Goal: Task Accomplishment & Management: Use online tool/utility

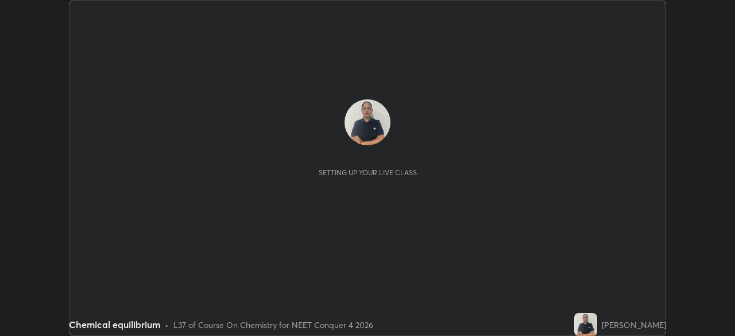
scroll to position [336, 735]
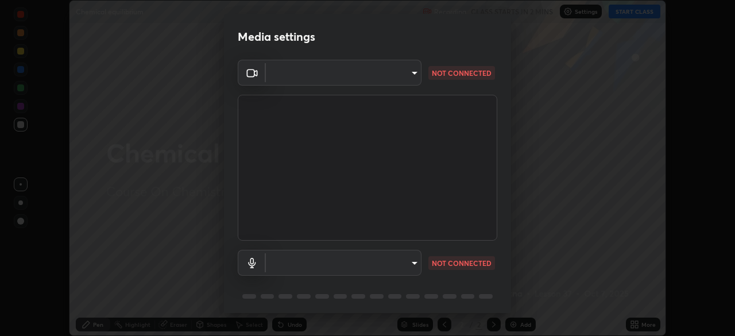
type input "094ffe3f61abc64f3ce73721aab664ef57d10a5fc7d187ad1ef3fa5fd4d2b427"
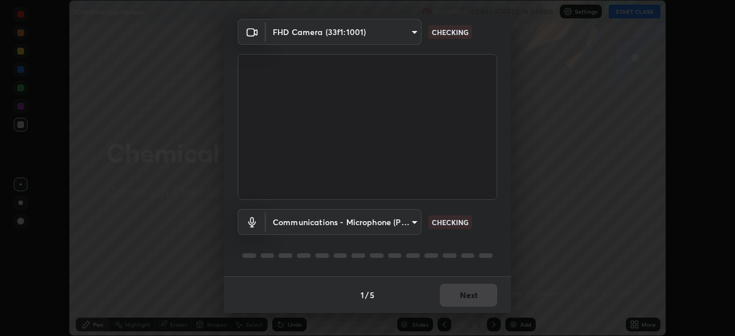
click at [408, 219] on body "Erase all Chemical equilibrium Recording CLASS STARTS IN 2 MINS Settings START …" at bounding box center [367, 168] width 735 height 336
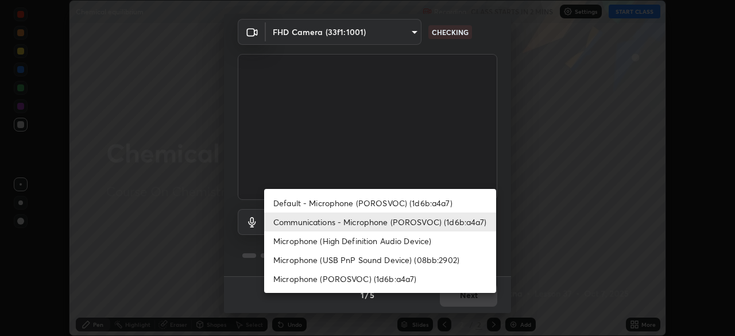
click at [392, 202] on li "Default - Microphone (POROSVOC) (1d6b:a4a7)" at bounding box center [380, 203] width 232 height 19
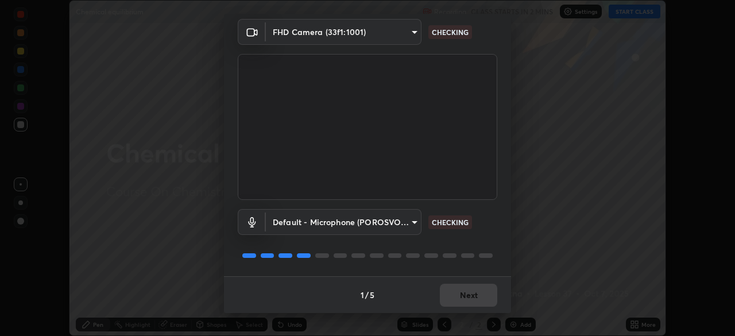
click at [397, 210] on body "Erase all Chemical equilibrium Recording CLASS STARTS IN 2 MINS Settings START …" at bounding box center [367, 168] width 735 height 336
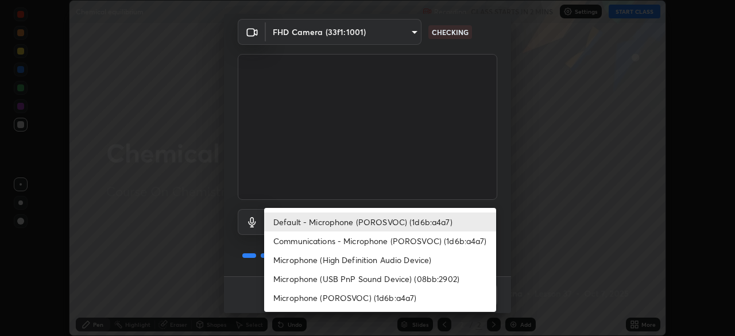
click at [395, 236] on li "Communications - Microphone (POROSVOC) (1d6b:a4a7)" at bounding box center [380, 241] width 232 height 19
type input "communications"
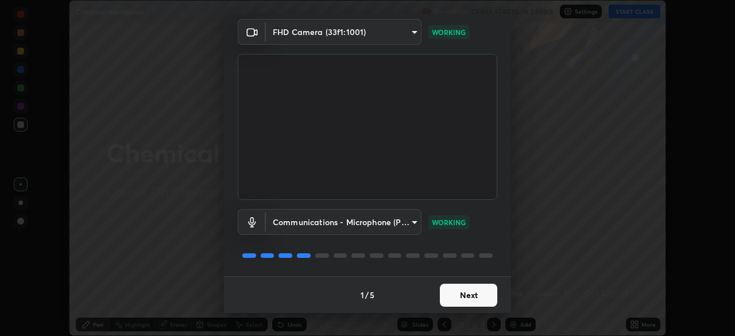
click at [483, 295] on button "Next" at bounding box center [468, 295] width 57 height 23
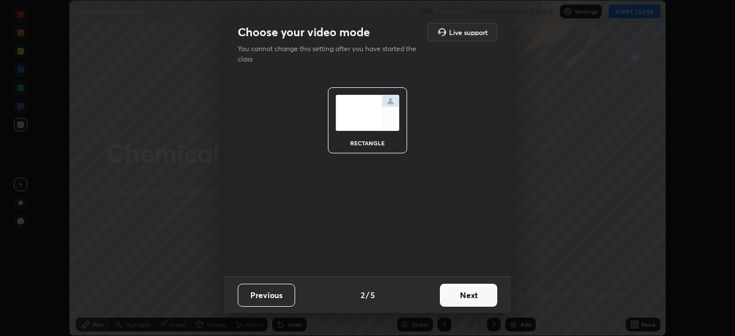
scroll to position [0, 0]
click at [482, 294] on button "Next" at bounding box center [468, 295] width 57 height 23
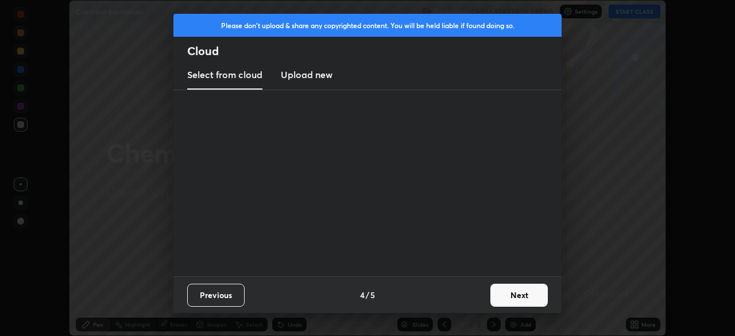
click at [484, 295] on div "Previous 4 / 5 Next" at bounding box center [367, 294] width 388 height 37
click at [492, 293] on button "Next" at bounding box center [519, 295] width 57 height 23
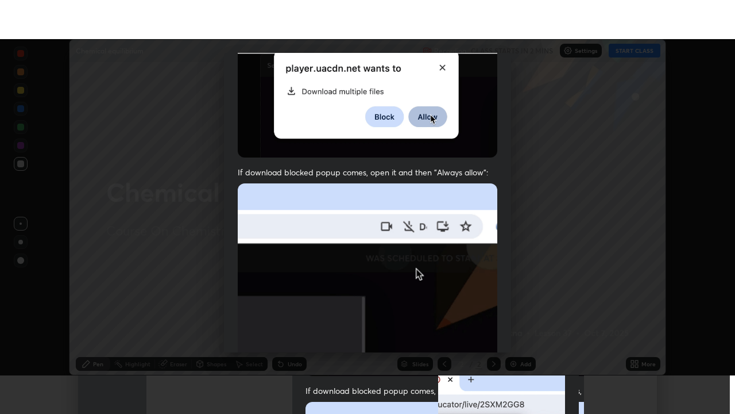
scroll to position [275, 0]
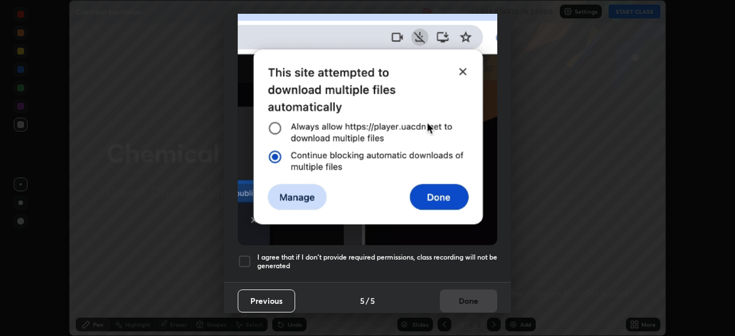
click at [422, 253] on h5 "I agree that if I don't provide required permissions, class recording will not …" at bounding box center [377, 262] width 240 height 18
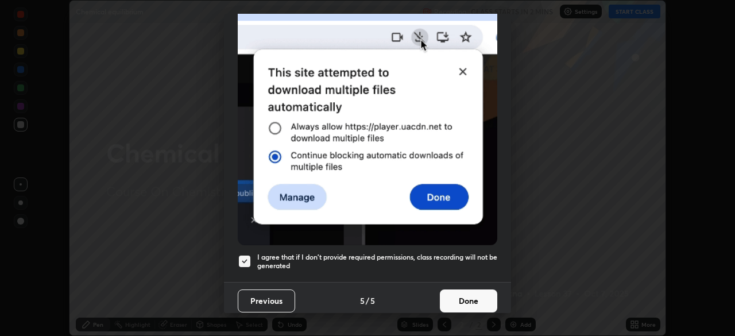
click at [460, 290] on button "Done" at bounding box center [468, 301] width 57 height 23
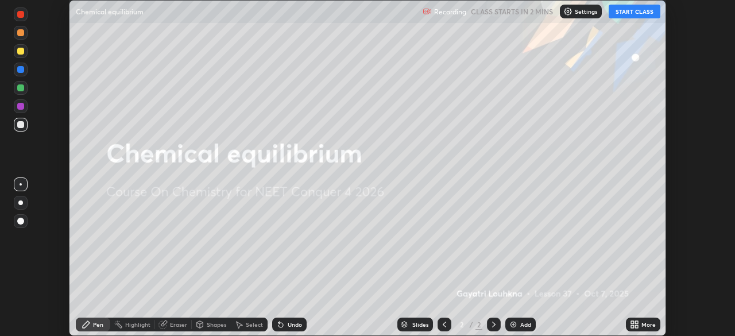
click at [633, 322] on icon at bounding box center [632, 322] width 3 height 3
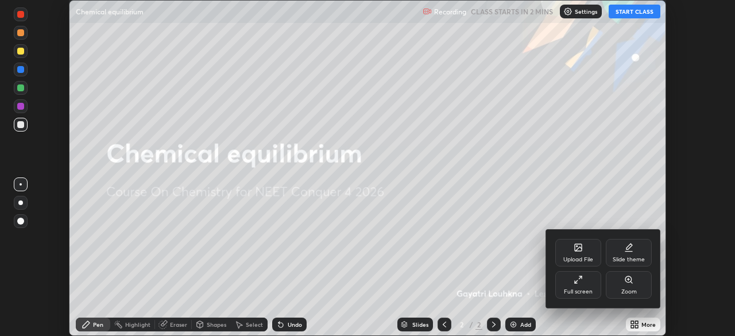
click at [581, 286] on div "Full screen" at bounding box center [579, 285] width 46 height 28
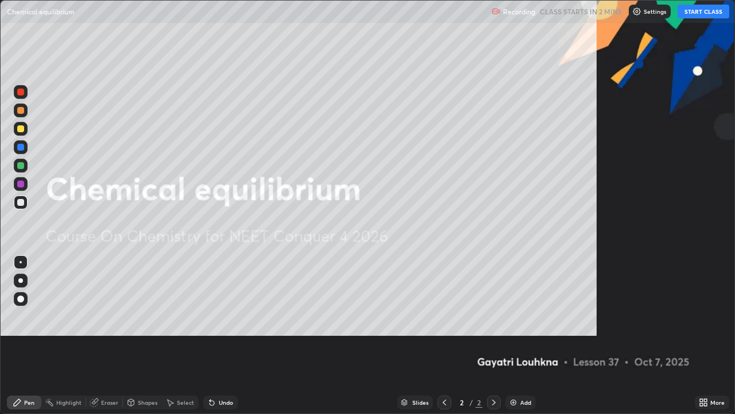
scroll to position [414, 735]
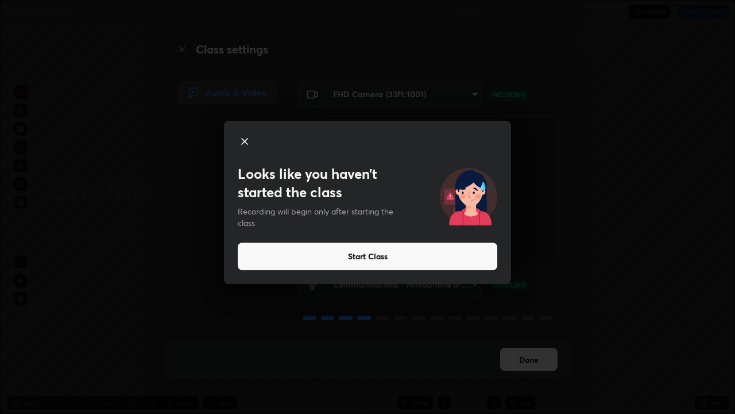
click at [394, 258] on button "Start Class" at bounding box center [368, 256] width 260 height 28
click at [350, 257] on video at bounding box center [428, 189] width 260 height 146
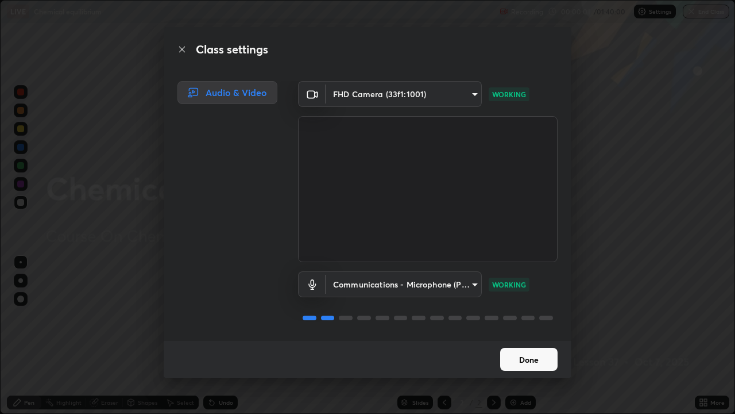
click at [521, 336] on button "Done" at bounding box center [528, 359] width 57 height 23
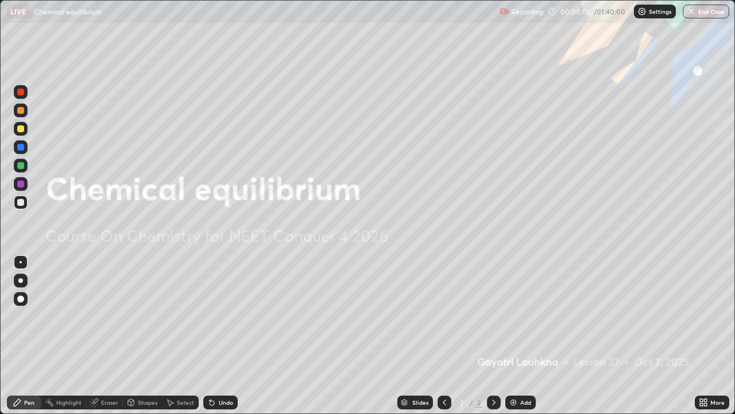
click at [519, 336] on div "Add" at bounding box center [521, 402] width 30 height 14
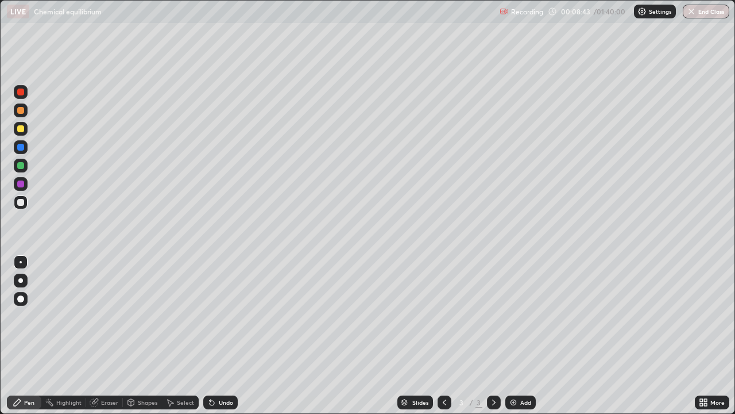
click at [18, 128] on div at bounding box center [20, 128] width 7 height 7
click at [512, 336] on img at bounding box center [513, 402] width 9 height 9
click at [138, 336] on div "Shapes" at bounding box center [148, 402] width 20 height 6
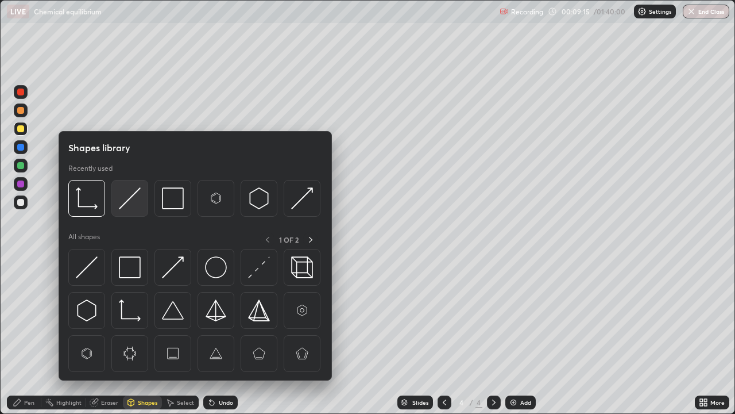
click at [126, 201] on img at bounding box center [130, 198] width 22 height 22
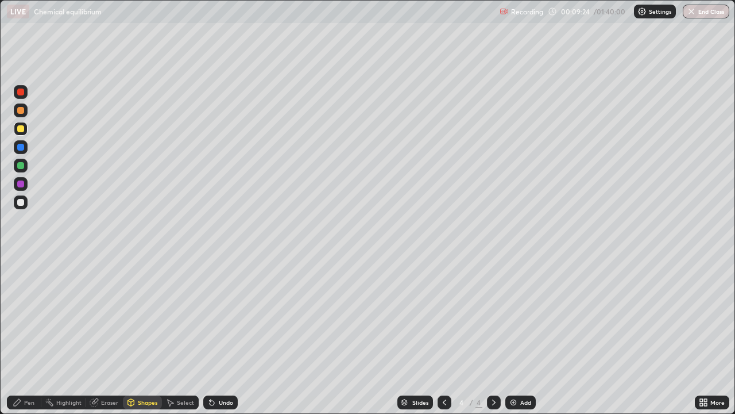
click at [30, 336] on div "Pen" at bounding box center [29, 402] width 10 height 6
click at [23, 111] on div at bounding box center [20, 110] width 7 height 7
click at [19, 203] on div at bounding box center [20, 202] width 7 height 7
click at [21, 112] on div at bounding box center [20, 110] width 7 height 7
click at [22, 203] on div at bounding box center [20, 202] width 7 height 7
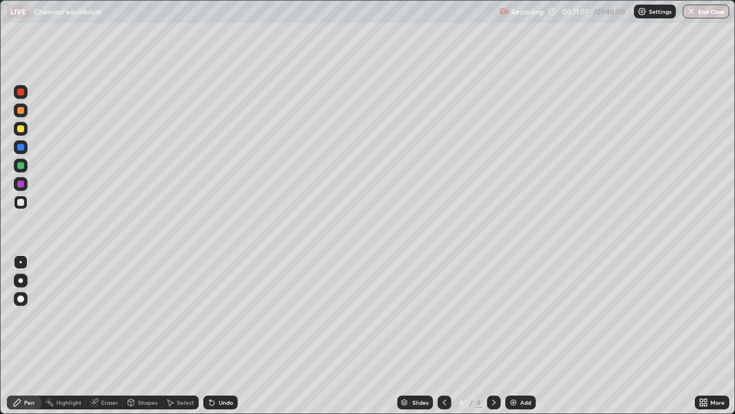
click at [21, 94] on div at bounding box center [20, 91] width 7 height 7
click at [19, 130] on div at bounding box center [20, 128] width 7 height 7
click at [20, 202] on div at bounding box center [20, 202] width 7 height 7
click at [20, 130] on div at bounding box center [20, 128] width 7 height 7
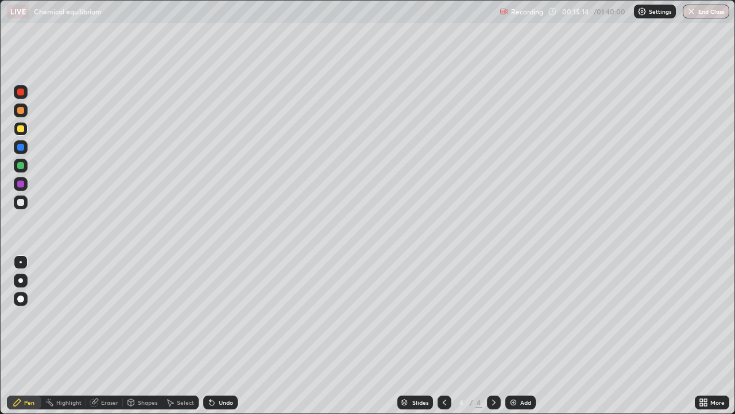
click at [24, 92] on div at bounding box center [20, 91] width 7 height 7
click at [25, 165] on div at bounding box center [21, 166] width 14 height 14
click at [26, 129] on div at bounding box center [21, 129] width 14 height 14
click at [518, 336] on div "Add" at bounding box center [521, 402] width 30 height 14
click at [140, 336] on div "Shapes" at bounding box center [148, 402] width 20 height 6
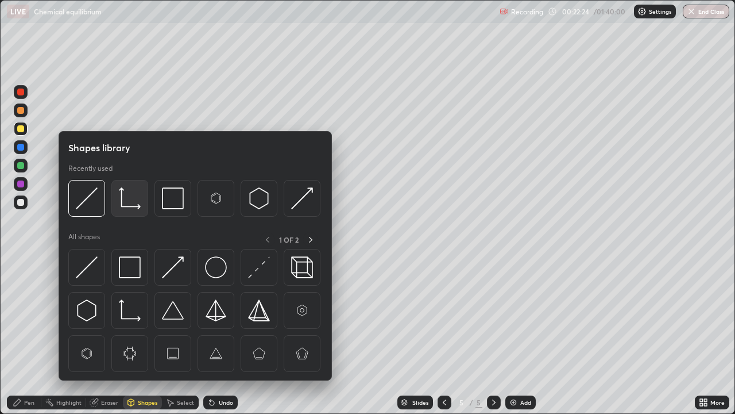
click at [126, 200] on img at bounding box center [130, 198] width 22 height 22
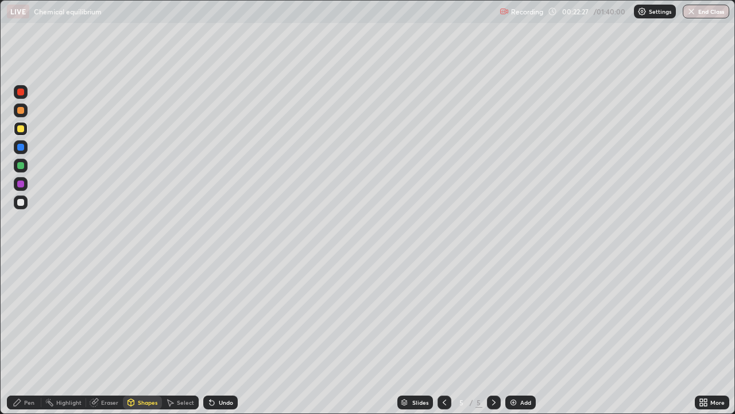
click at [32, 336] on div "Pen" at bounding box center [29, 402] width 10 height 6
click at [139, 336] on div "Shapes" at bounding box center [148, 402] width 20 height 6
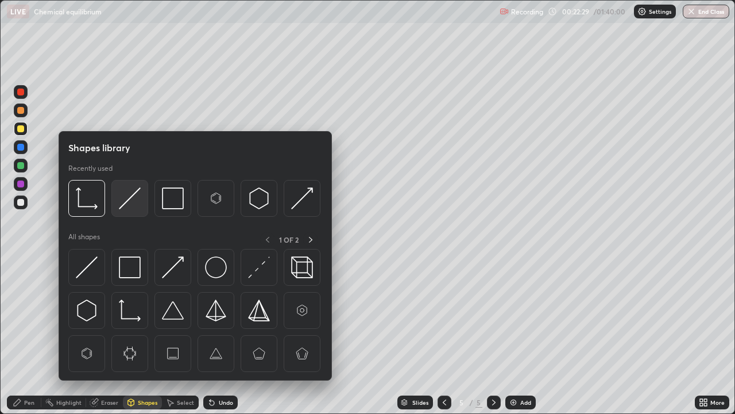
click at [136, 197] on img at bounding box center [130, 198] width 22 height 22
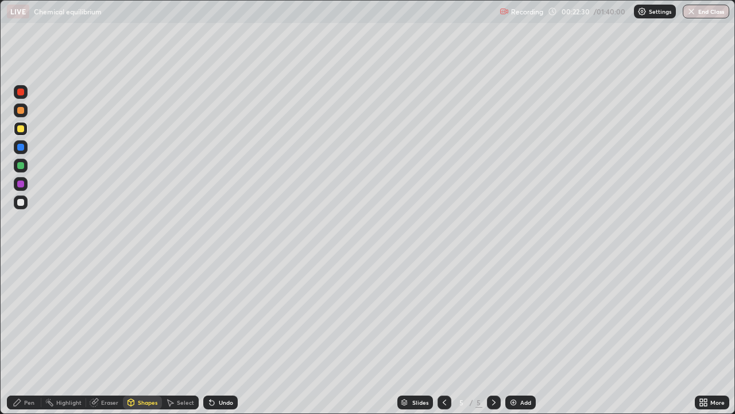
click at [20, 202] on div at bounding box center [20, 202] width 7 height 7
click at [30, 336] on div "Pen" at bounding box center [29, 402] width 10 height 6
click at [21, 127] on div at bounding box center [20, 128] width 7 height 7
click at [21, 165] on div at bounding box center [20, 165] width 7 height 7
click at [22, 112] on div at bounding box center [20, 110] width 7 height 7
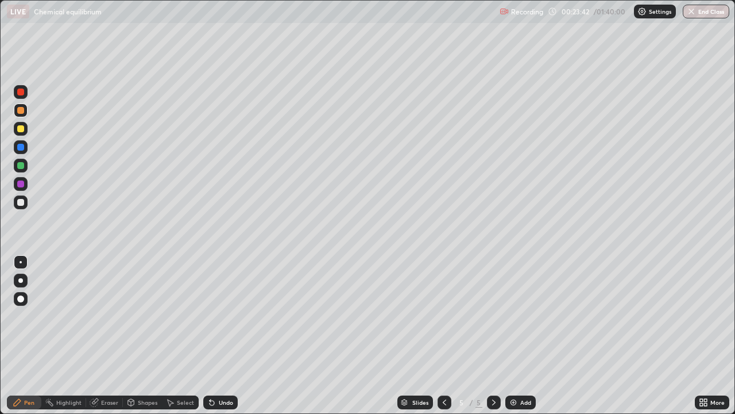
click at [21, 92] on div at bounding box center [20, 91] width 7 height 7
click at [20, 183] on div at bounding box center [20, 183] width 7 height 7
click at [27, 166] on div at bounding box center [21, 166] width 14 height 14
click at [22, 149] on div at bounding box center [20, 147] width 7 height 7
click at [22, 128] on div at bounding box center [20, 128] width 7 height 7
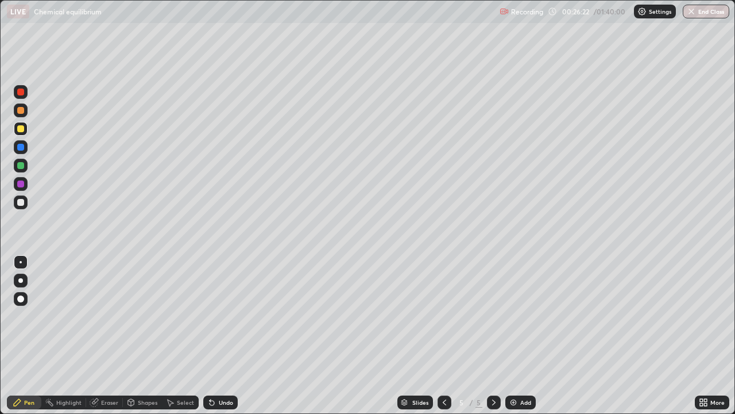
click at [21, 93] on div at bounding box center [20, 91] width 7 height 7
click at [22, 168] on div at bounding box center [20, 165] width 7 height 7
click at [98, 336] on icon at bounding box center [94, 402] width 9 height 9
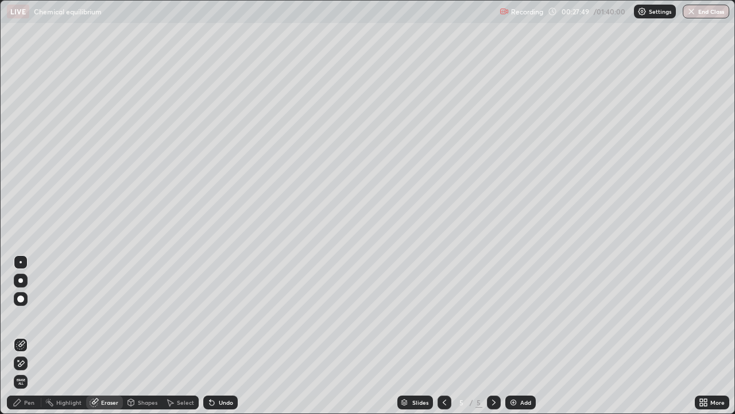
click at [21, 336] on icon at bounding box center [17, 402] width 9 height 9
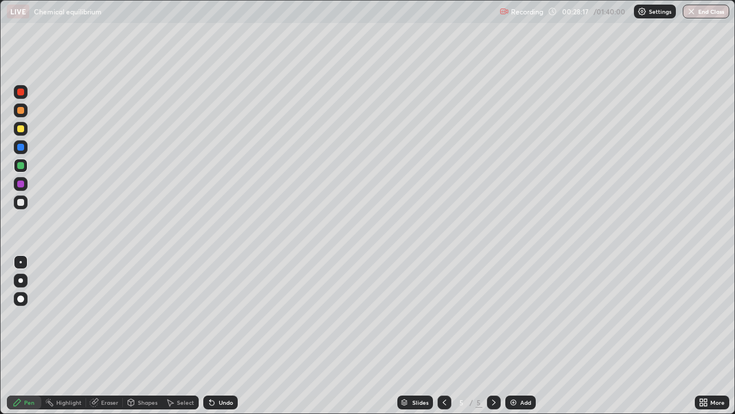
click at [24, 128] on div at bounding box center [20, 128] width 7 height 7
click at [513, 336] on img at bounding box center [513, 402] width 9 height 9
click at [105, 336] on div "Eraser" at bounding box center [104, 402] width 37 height 14
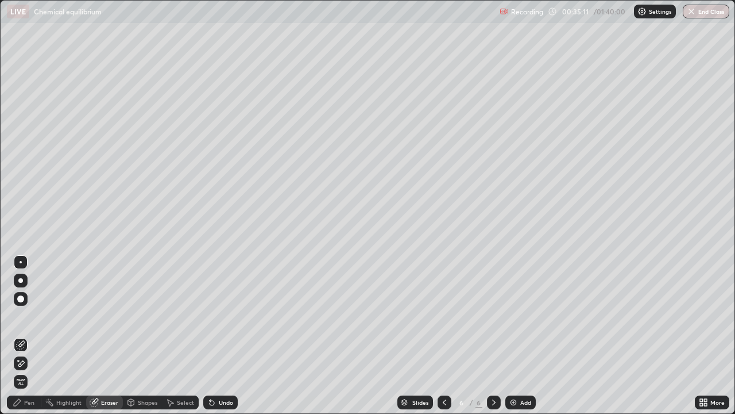
click at [29, 336] on div "Pen" at bounding box center [29, 402] width 10 height 6
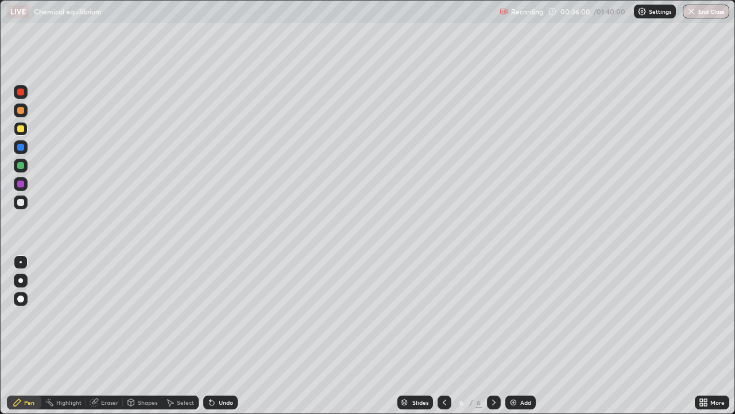
click at [109, 336] on div "Eraser" at bounding box center [109, 402] width 17 height 6
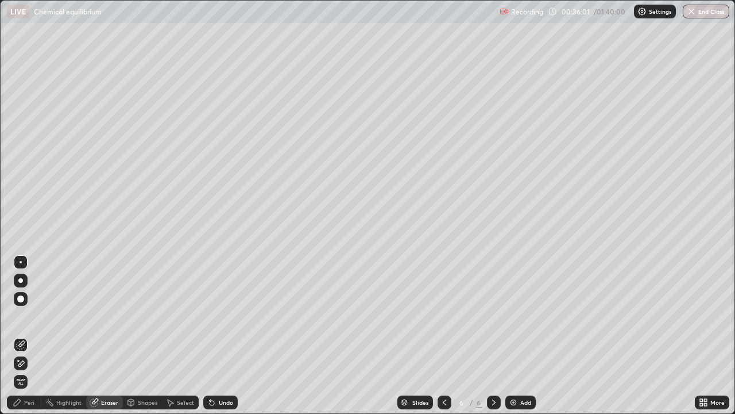
click at [32, 336] on div "Pen" at bounding box center [24, 402] width 34 height 14
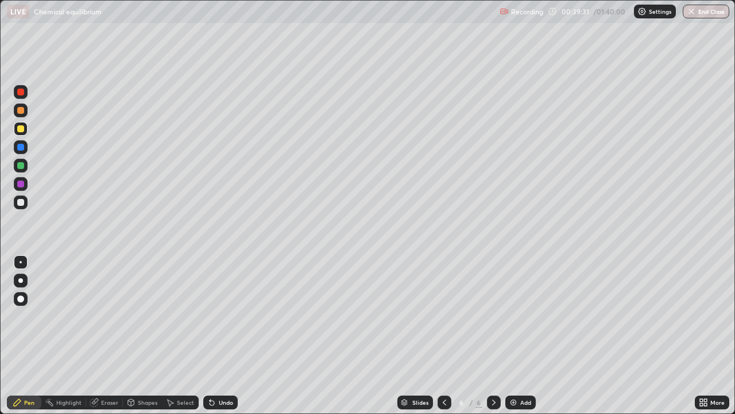
click at [26, 205] on div at bounding box center [21, 202] width 14 height 14
click at [106, 336] on div "Eraser" at bounding box center [109, 402] width 17 height 6
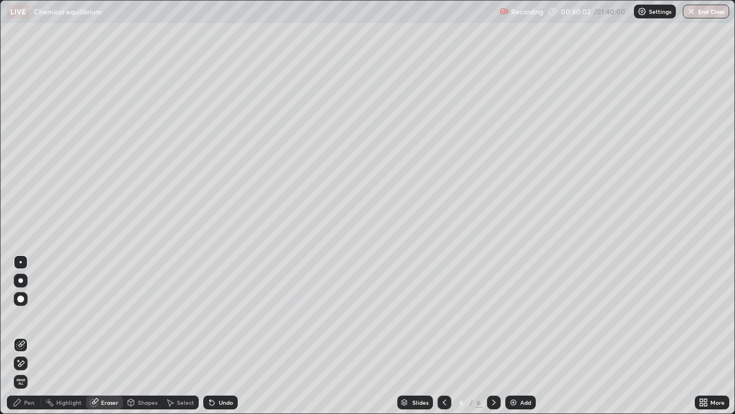
click at [34, 336] on div "Pen" at bounding box center [24, 402] width 34 height 14
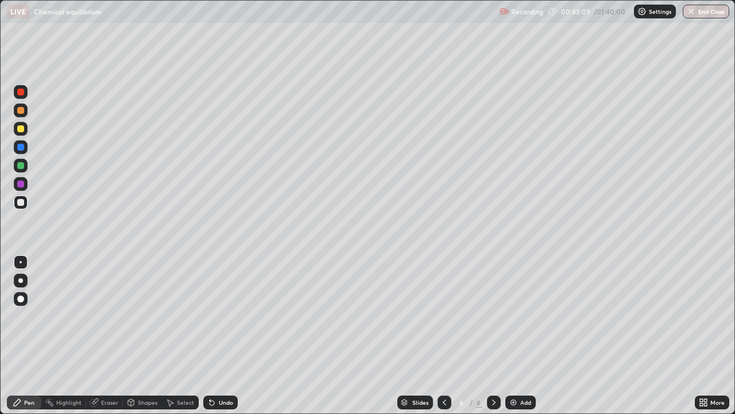
click at [514, 336] on img at bounding box center [513, 402] width 9 height 9
click at [18, 111] on div at bounding box center [20, 110] width 7 height 7
click at [512, 336] on img at bounding box center [513, 402] width 9 height 9
click at [22, 204] on div at bounding box center [20, 202] width 7 height 7
click at [109, 336] on div "Eraser" at bounding box center [109, 402] width 17 height 6
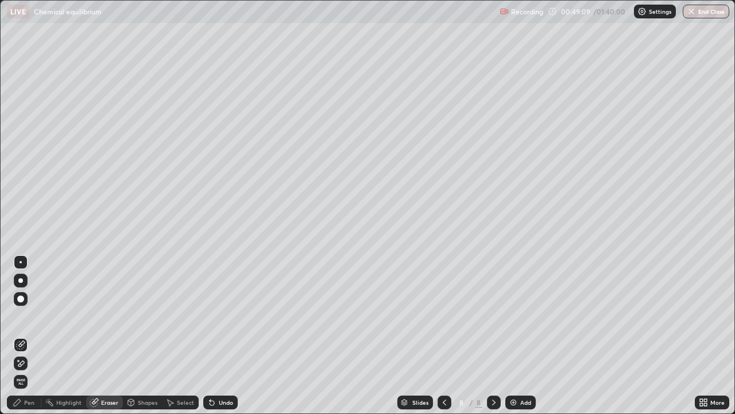
click at [29, 336] on div "Pen" at bounding box center [29, 402] width 10 height 6
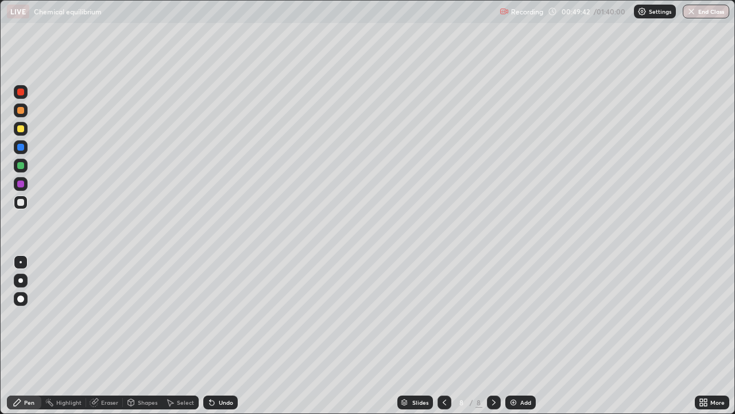
click at [25, 130] on div at bounding box center [21, 129] width 14 height 14
click at [19, 202] on div at bounding box center [20, 202] width 7 height 7
click at [102, 336] on div "Eraser" at bounding box center [104, 402] width 37 height 14
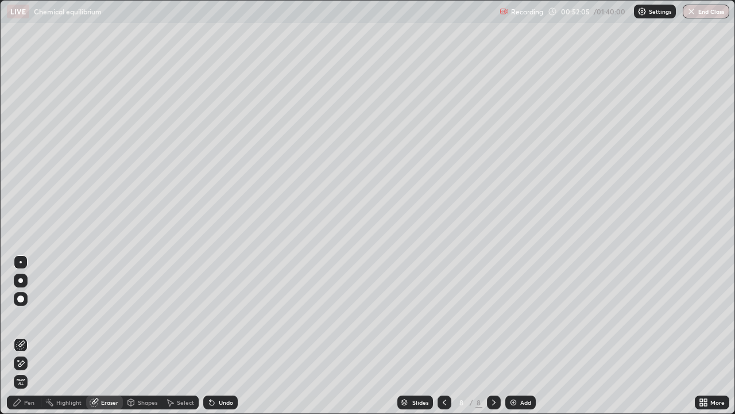
click at [25, 336] on div "Pen" at bounding box center [24, 402] width 34 height 14
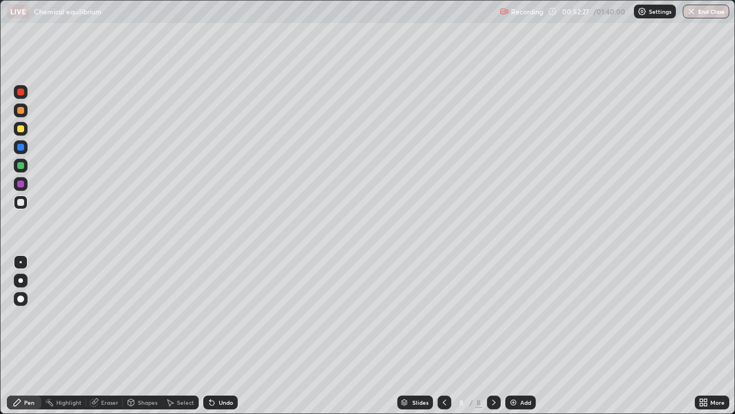
click at [23, 94] on div at bounding box center [20, 91] width 7 height 7
click at [24, 205] on div at bounding box center [21, 202] width 14 height 14
click at [509, 336] on img at bounding box center [513, 402] width 9 height 9
click at [21, 131] on div at bounding box center [20, 128] width 7 height 7
click at [103, 336] on div "Eraser" at bounding box center [109, 402] width 17 height 6
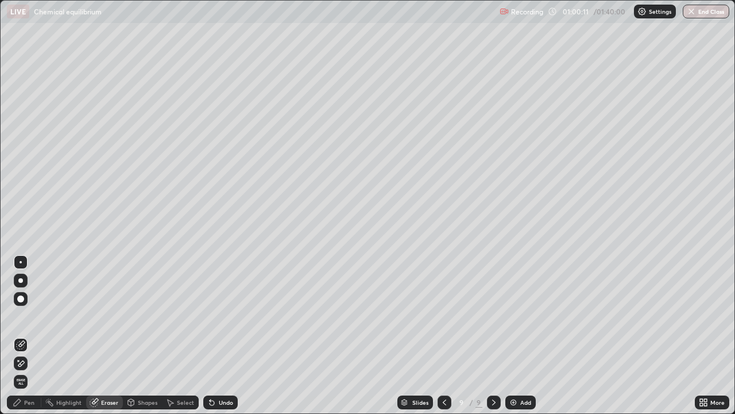
click at [33, 336] on div "Pen" at bounding box center [29, 402] width 10 height 6
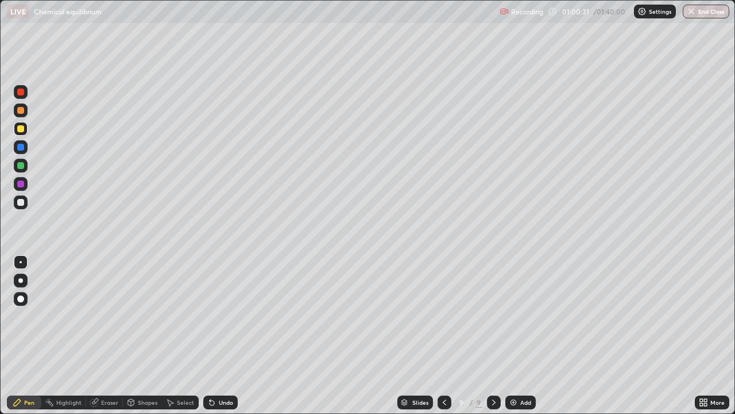
click at [153, 336] on div "Shapes" at bounding box center [148, 402] width 20 height 6
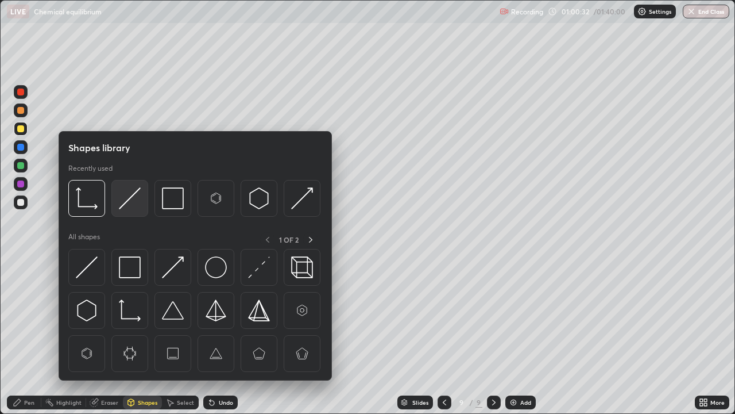
click at [130, 203] on img at bounding box center [130, 198] width 22 height 22
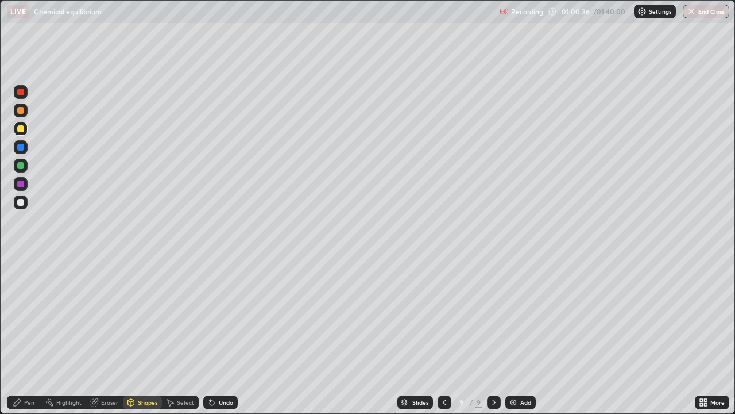
click at [30, 336] on div "Pen" at bounding box center [29, 402] width 10 height 6
click at [22, 200] on div at bounding box center [20, 202] width 7 height 7
click at [105, 336] on div "Eraser" at bounding box center [109, 402] width 17 height 6
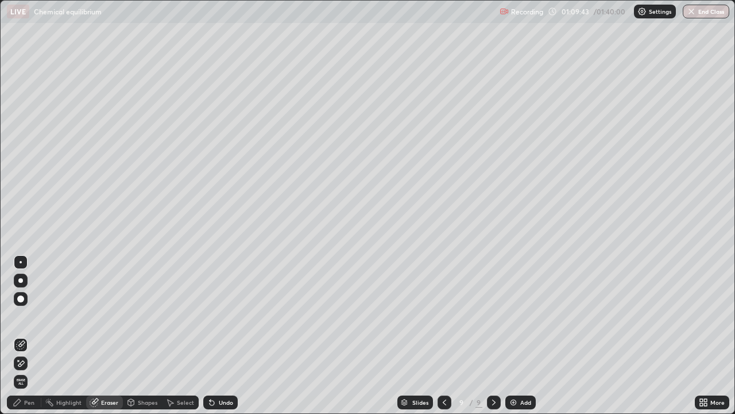
click at [30, 336] on div "Pen" at bounding box center [29, 402] width 10 height 6
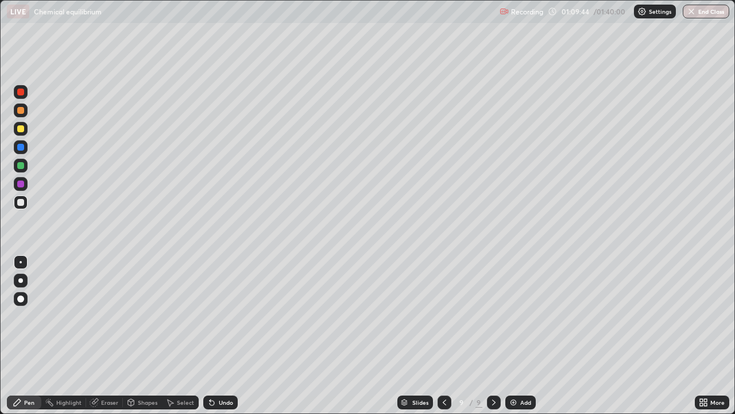
click at [20, 130] on div at bounding box center [20, 128] width 7 height 7
click at [21, 201] on div at bounding box center [20, 202] width 7 height 7
click at [23, 131] on div at bounding box center [20, 128] width 7 height 7
click at [19, 94] on div at bounding box center [20, 91] width 7 height 7
click at [21, 202] on div at bounding box center [20, 202] width 7 height 7
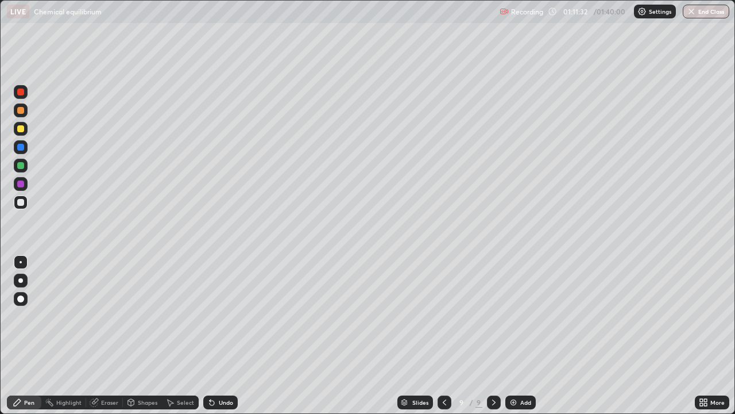
click at [20, 129] on div at bounding box center [20, 128] width 7 height 7
click at [19, 166] on div at bounding box center [20, 165] width 7 height 7
click at [21, 203] on div at bounding box center [20, 202] width 7 height 7
click at [514, 336] on img at bounding box center [513, 402] width 9 height 9
click at [21, 164] on div at bounding box center [20, 165] width 7 height 7
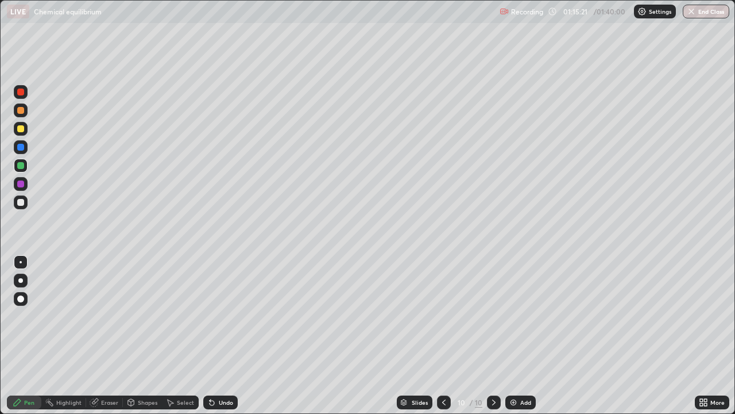
click at [24, 183] on div at bounding box center [20, 183] width 7 height 7
click at [20, 129] on div at bounding box center [20, 128] width 7 height 7
click at [22, 203] on div at bounding box center [20, 202] width 7 height 7
click at [511, 336] on img at bounding box center [513, 402] width 9 height 9
click at [139, 336] on div "Shapes" at bounding box center [148, 402] width 20 height 6
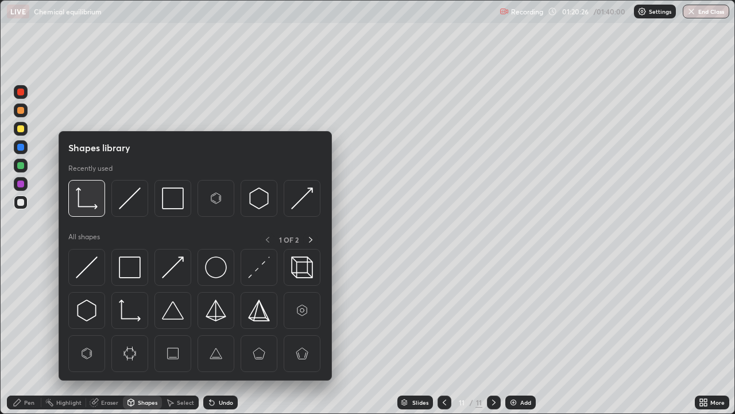
click at [85, 198] on img at bounding box center [87, 198] width 22 height 22
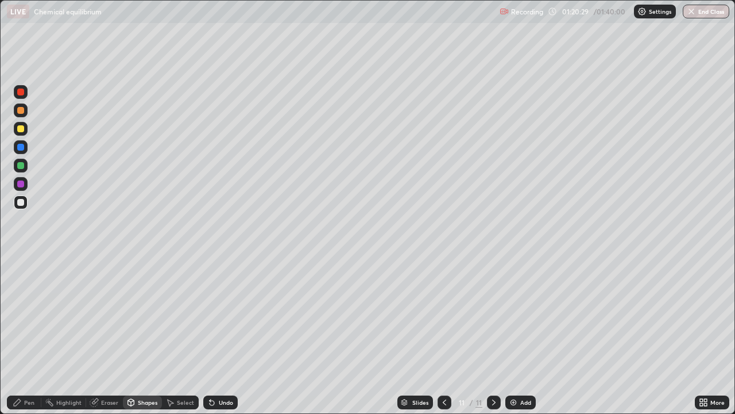
click at [29, 336] on div "Pen" at bounding box center [29, 402] width 10 height 6
click at [26, 129] on div at bounding box center [21, 129] width 14 height 14
click at [22, 168] on div at bounding box center [20, 165] width 7 height 7
click at [21, 148] on div at bounding box center [20, 147] width 7 height 7
click at [441, 336] on icon at bounding box center [444, 402] width 9 height 9
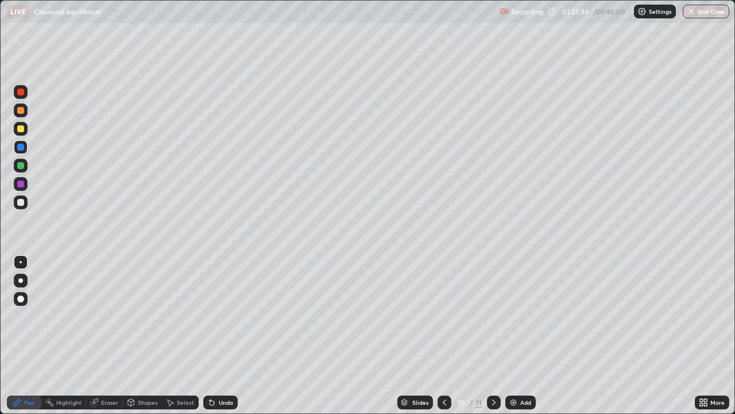
click at [439, 336] on div at bounding box center [445, 402] width 14 height 23
click at [17, 111] on div at bounding box center [20, 110] width 7 height 7
click at [131, 336] on icon at bounding box center [131, 404] width 0 height 4
click at [494, 336] on icon at bounding box center [493, 402] width 9 height 9
click at [22, 133] on div at bounding box center [21, 129] width 14 height 14
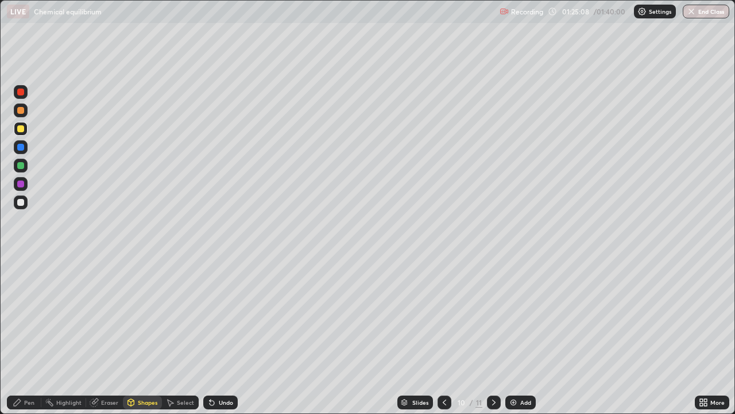
click at [26, 336] on div "Pen" at bounding box center [24, 402] width 34 height 14
click at [22, 94] on div at bounding box center [20, 91] width 7 height 7
click at [20, 202] on div at bounding box center [20, 202] width 7 height 7
click at [493, 336] on icon at bounding box center [493, 402] width 9 height 9
click at [514, 336] on img at bounding box center [513, 402] width 9 height 9
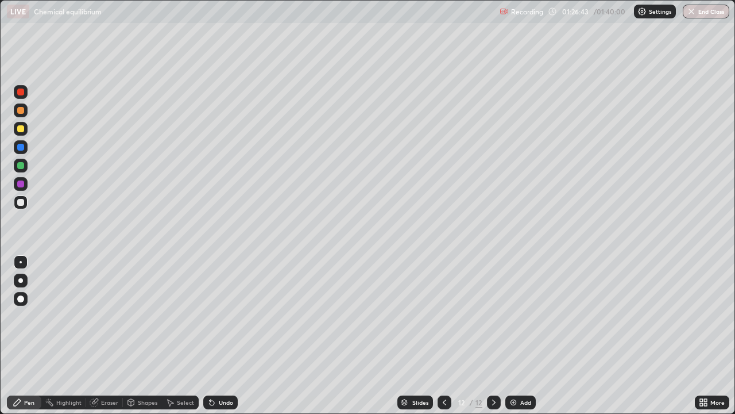
click at [23, 201] on div at bounding box center [20, 202] width 7 height 7
click at [20, 129] on div at bounding box center [20, 128] width 7 height 7
click at [102, 336] on div "Eraser" at bounding box center [109, 402] width 17 height 6
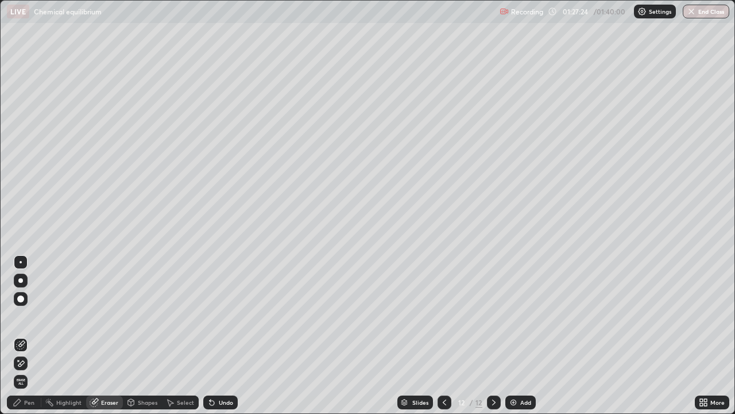
click at [25, 336] on div "Pen" at bounding box center [29, 402] width 10 height 6
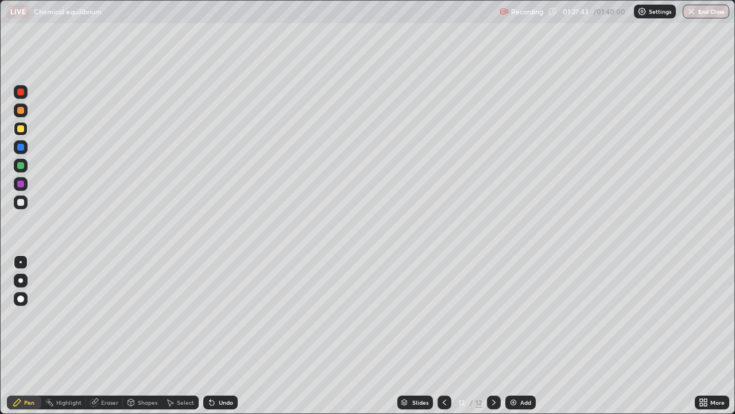
click at [20, 167] on div at bounding box center [20, 165] width 7 height 7
click at [20, 204] on div at bounding box center [20, 202] width 7 height 7
click at [512, 336] on img at bounding box center [513, 402] width 9 height 9
click at [107, 336] on div "Eraser" at bounding box center [109, 402] width 17 height 6
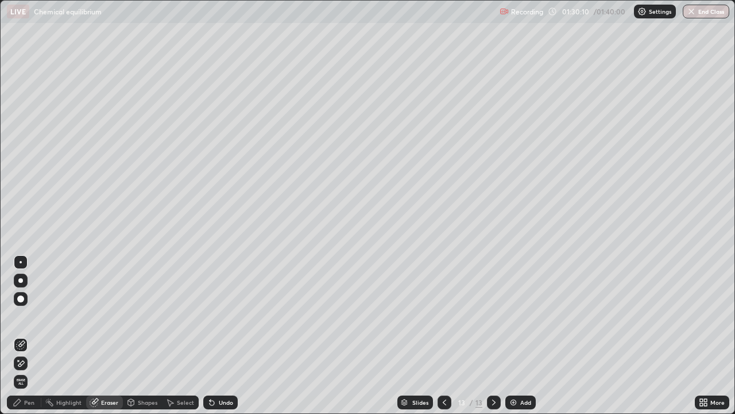
click at [26, 336] on div "Pen" at bounding box center [29, 402] width 10 height 6
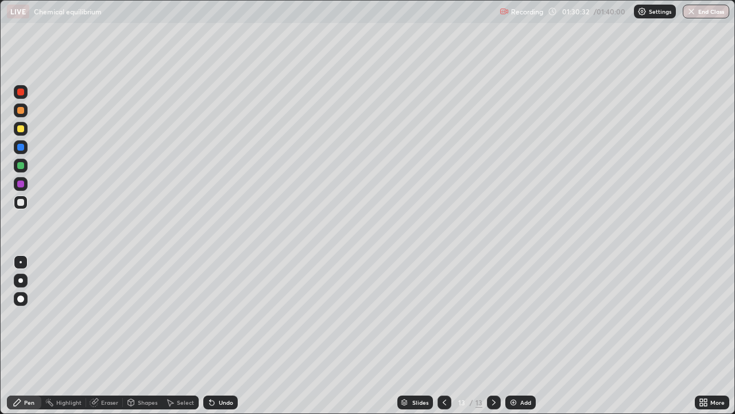
click at [22, 165] on div at bounding box center [20, 165] width 7 height 7
click at [444, 336] on icon at bounding box center [444, 402] width 9 height 9
click at [491, 336] on icon at bounding box center [493, 402] width 9 height 9
click at [493, 336] on icon at bounding box center [493, 402] width 9 height 9
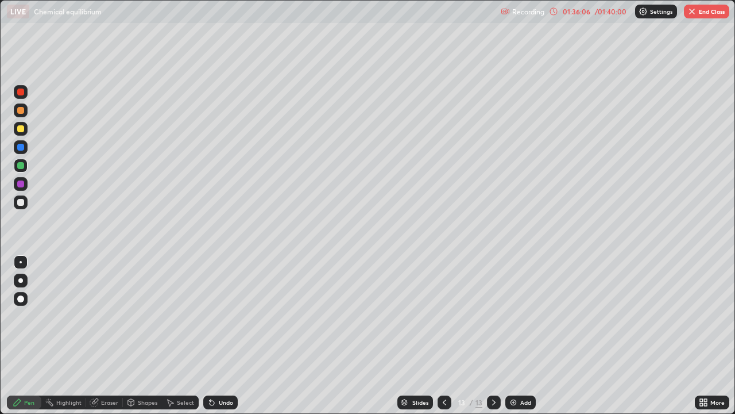
click at [444, 336] on icon at bounding box center [444, 402] width 9 height 9
click at [691, 14] on img "button" at bounding box center [692, 11] width 9 height 9
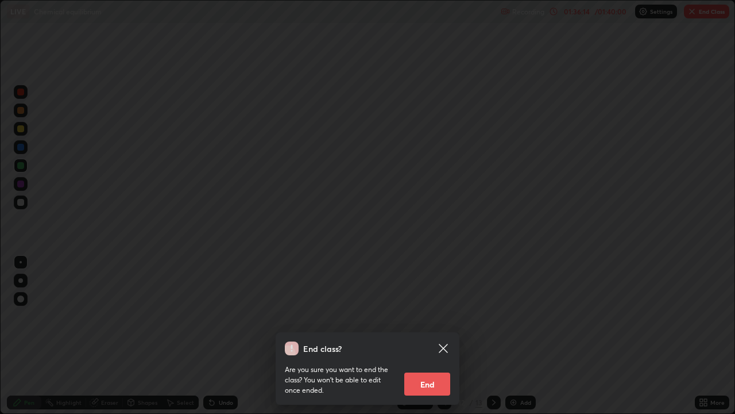
click at [431, 336] on button "End" at bounding box center [427, 383] width 46 height 23
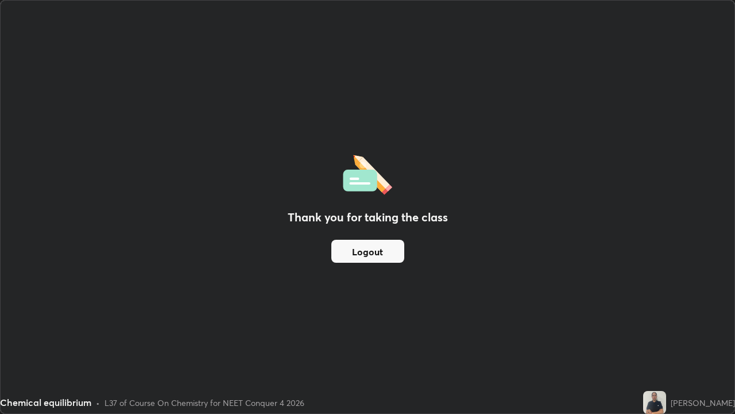
click at [360, 246] on button "Logout" at bounding box center [367, 251] width 73 height 23
click at [365, 245] on button "Logout" at bounding box center [367, 251] width 73 height 23
